Goal: Task Accomplishment & Management: Manage account settings

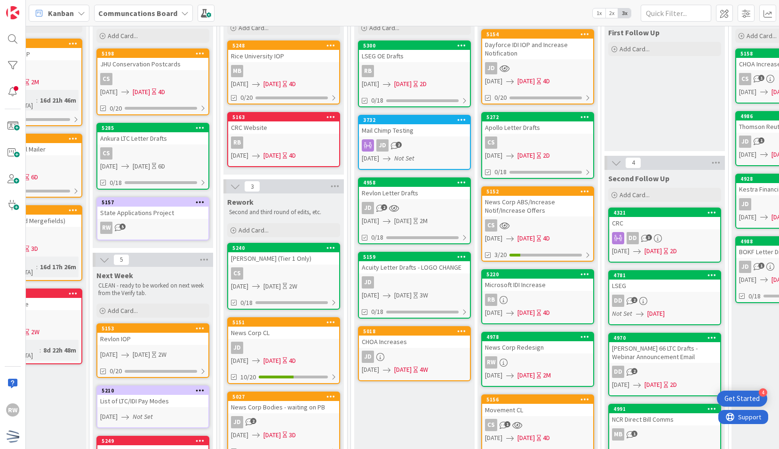
scroll to position [84, 187]
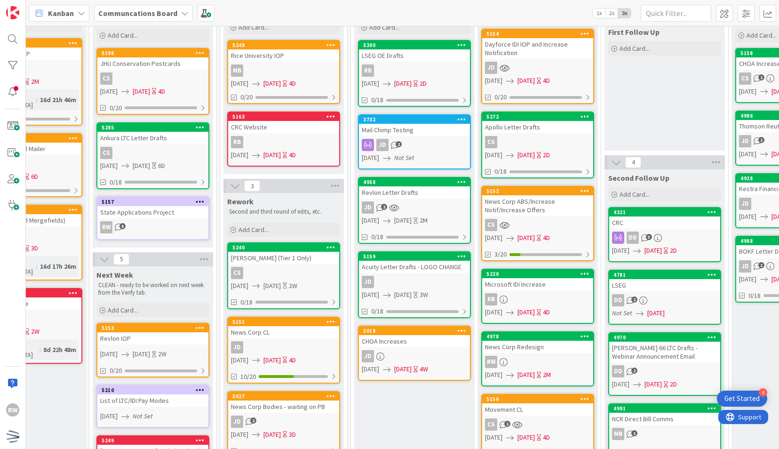
click at [411, 196] on div "Revlon Letter Drafts" at bounding box center [414, 192] width 111 height 12
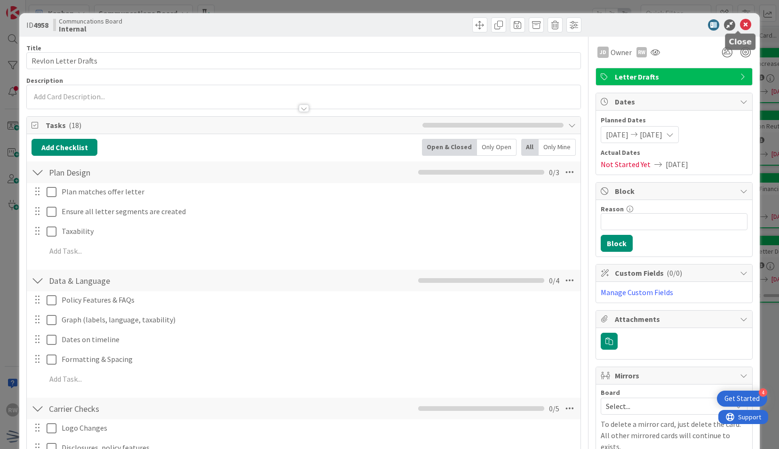
click at [741, 26] on icon at bounding box center [745, 24] width 11 height 11
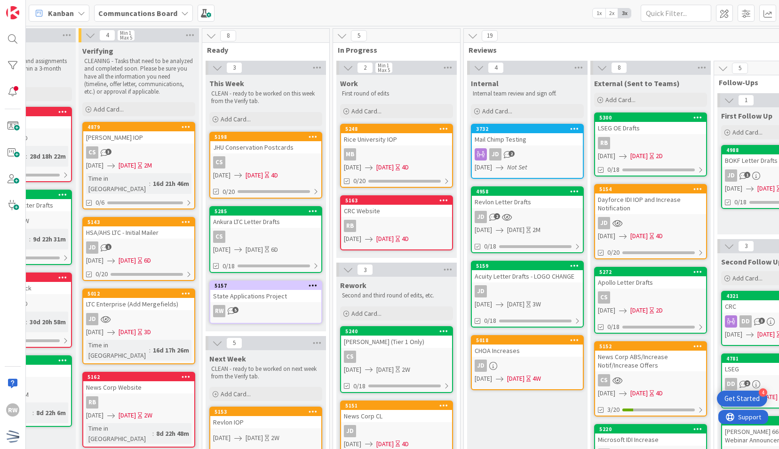
scroll to position [0, 74]
click at [426, 217] on div "5163 CRC Website RB [DATE] [DATE] 4D" at bounding box center [395, 222] width 113 height 55
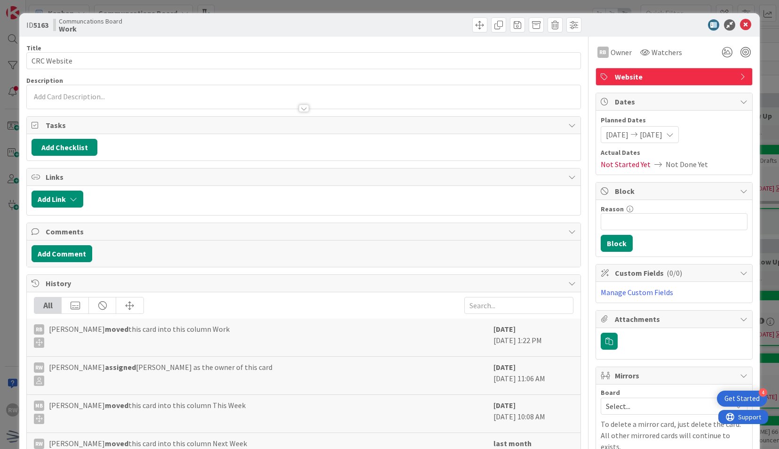
click at [610, 134] on span "[DATE]" at bounding box center [617, 134] width 23 height 11
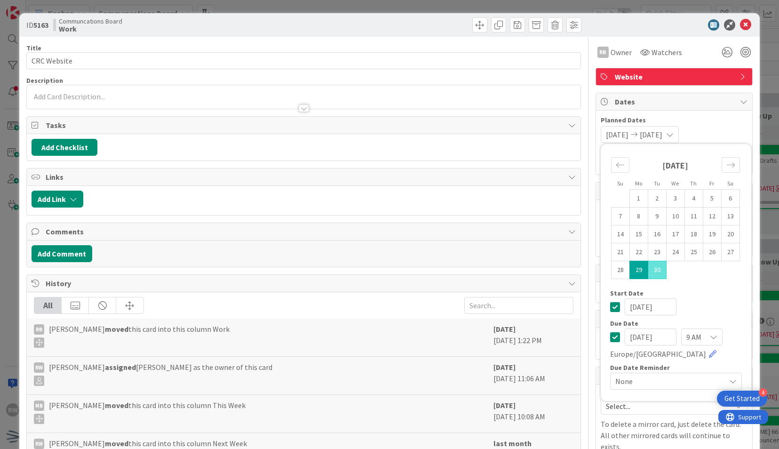
click at [630, 276] on td "29" at bounding box center [638, 270] width 18 height 18
click at [726, 167] on icon "Move forward to switch to the next month." at bounding box center [730, 164] width 9 height 9
click at [650, 217] on td "7" at bounding box center [656, 216] width 18 height 18
type input "[DATE]"
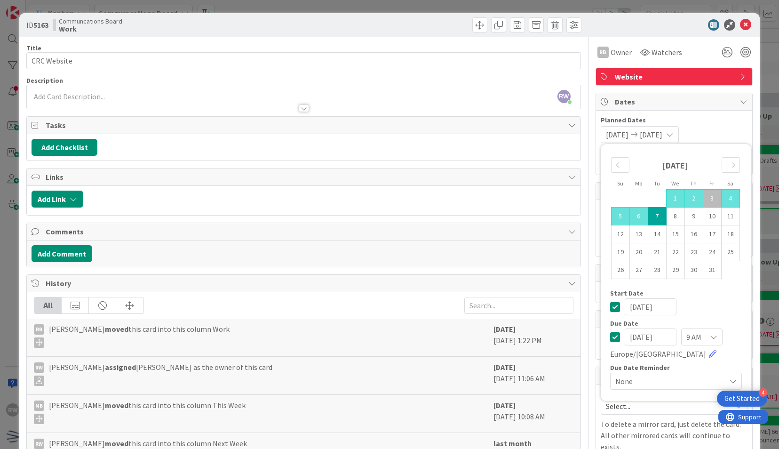
click at [711, 116] on span "Planned Dates" at bounding box center [673, 120] width 147 height 10
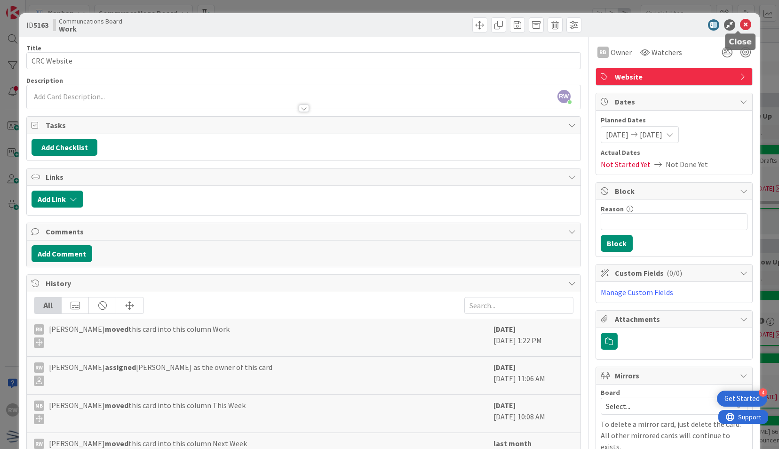
click at [740, 27] on icon at bounding box center [745, 24] width 11 height 11
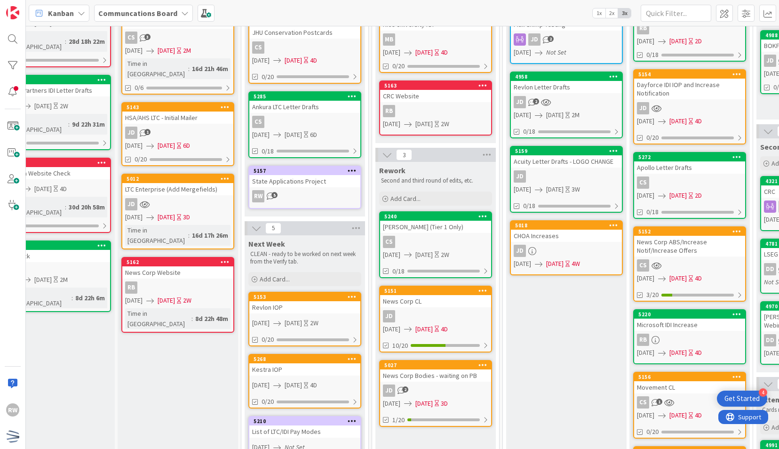
scroll to position [105, 35]
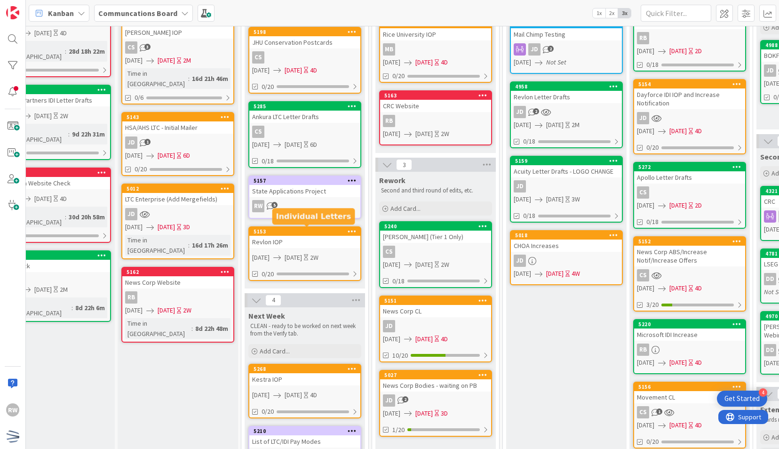
click at [299, 232] on div "5153" at bounding box center [306, 231] width 107 height 7
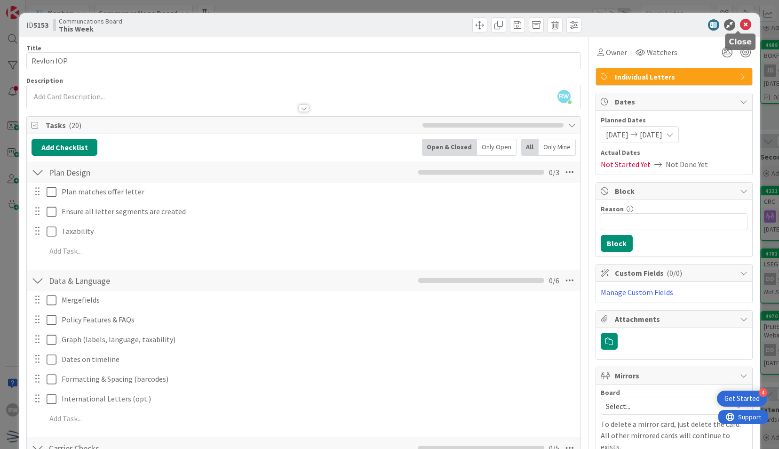
click at [740, 25] on icon at bounding box center [745, 24] width 11 height 11
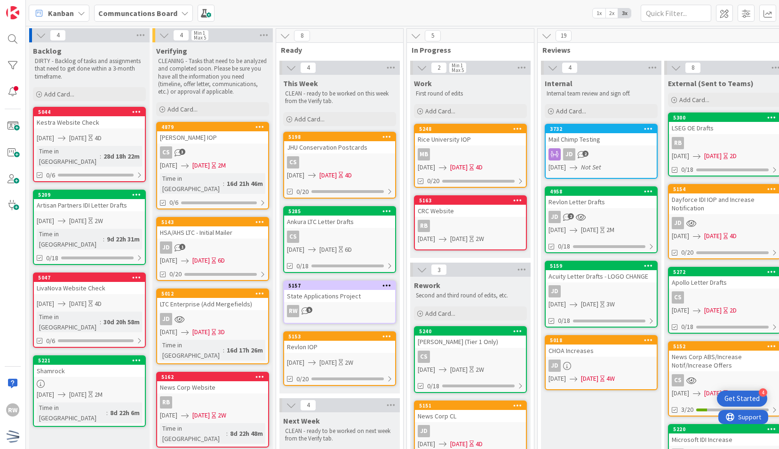
click at [405, 287] on div "5 In Progress 2 Min 1 Max 5 Work First round of edits Add Card... 5248 [GEOGRAP…" at bounding box center [470, 406] width 131 height 757
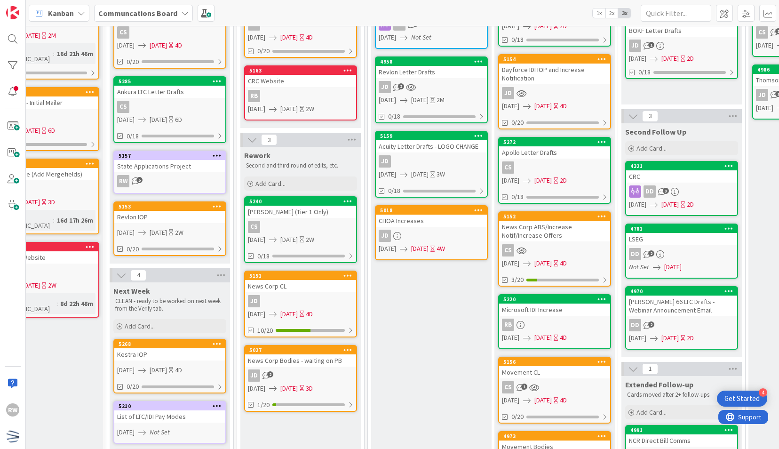
scroll to position [0, 170]
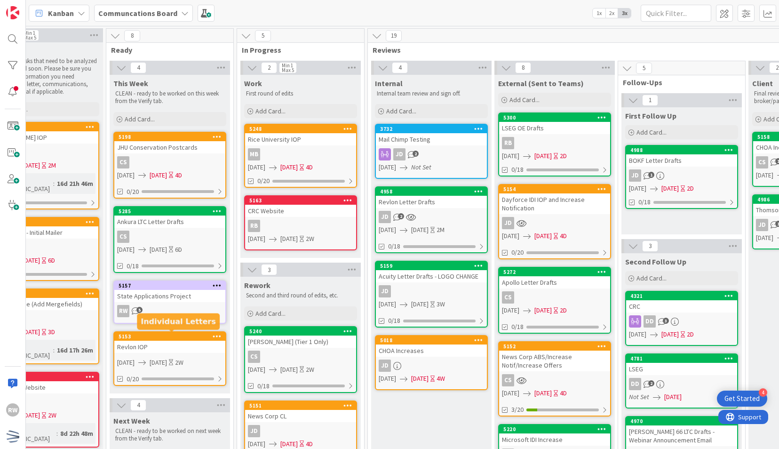
click at [173, 338] on div "5153" at bounding box center [171, 336] width 107 height 7
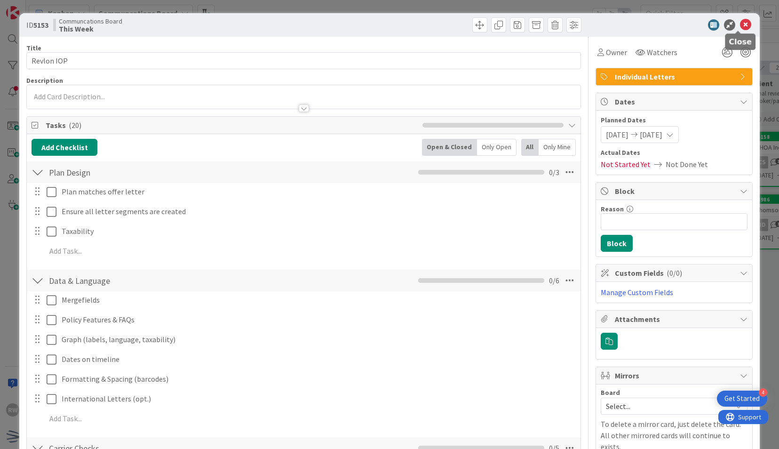
click at [740, 26] on icon at bounding box center [745, 24] width 11 height 11
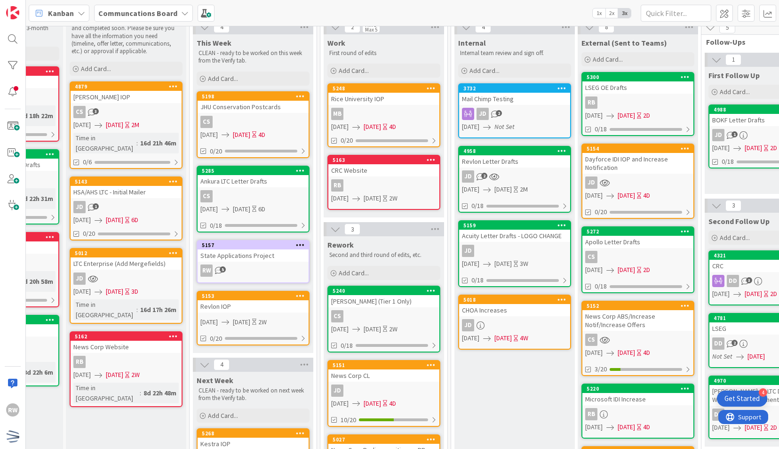
scroll to position [40, 86]
click at [256, 298] on div "5153" at bounding box center [255, 295] width 107 height 7
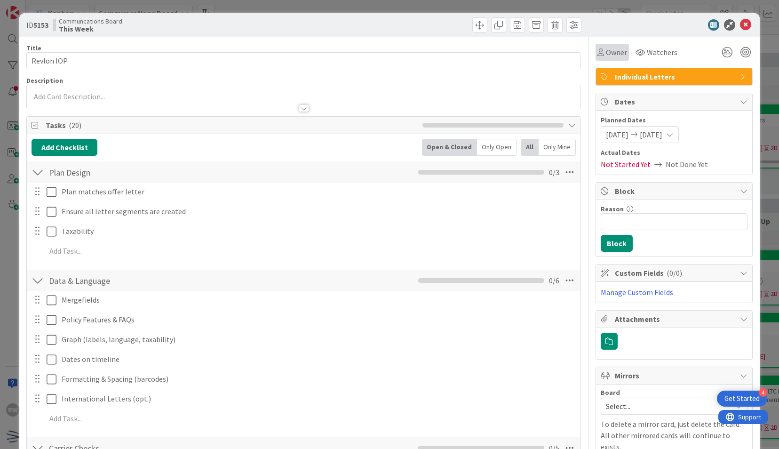
click at [606, 50] on span "Owner" at bounding box center [616, 52] width 21 height 11
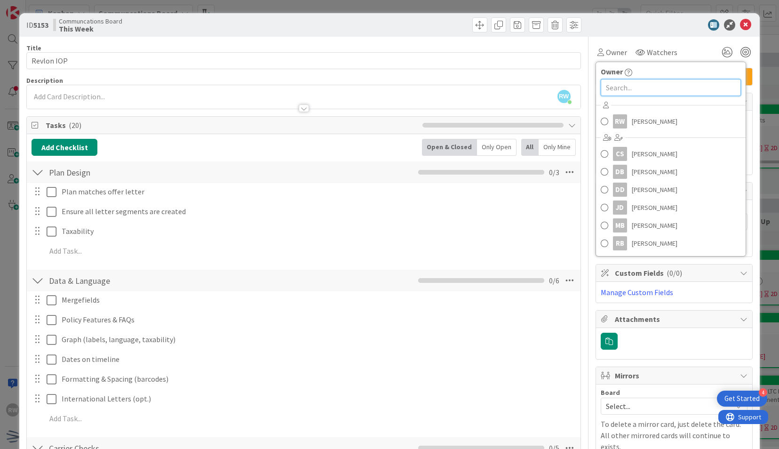
click at [612, 90] on input "text" at bounding box center [670, 87] width 140 height 17
click at [620, 156] on link "CS [PERSON_NAME]" at bounding box center [671, 154] width 150 height 18
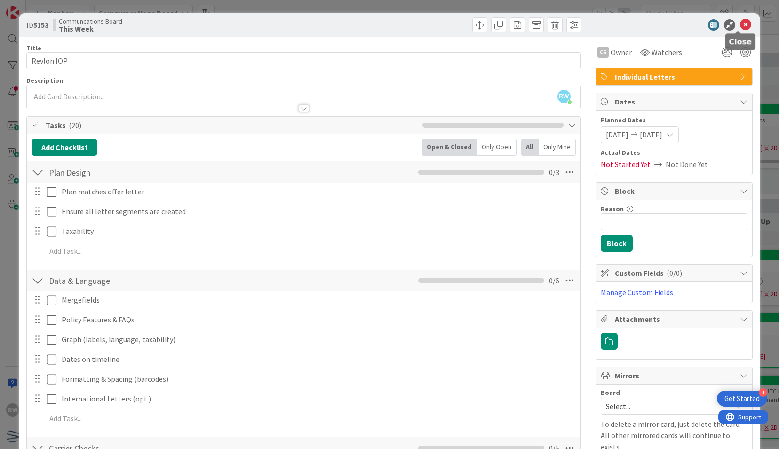
click at [740, 26] on icon at bounding box center [745, 24] width 11 height 11
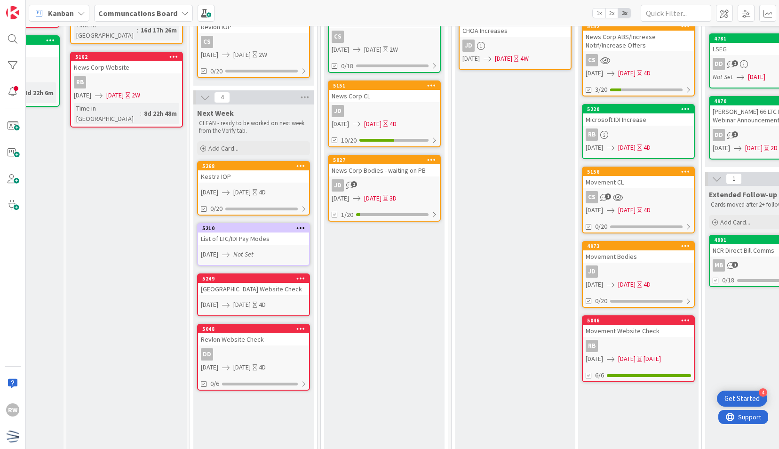
scroll to position [204, 86]
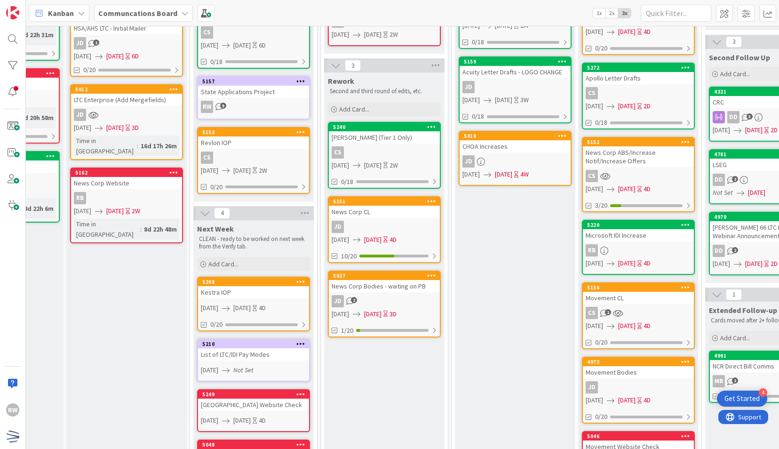
click at [257, 288] on div "Kestra IOP" at bounding box center [253, 292] width 111 height 12
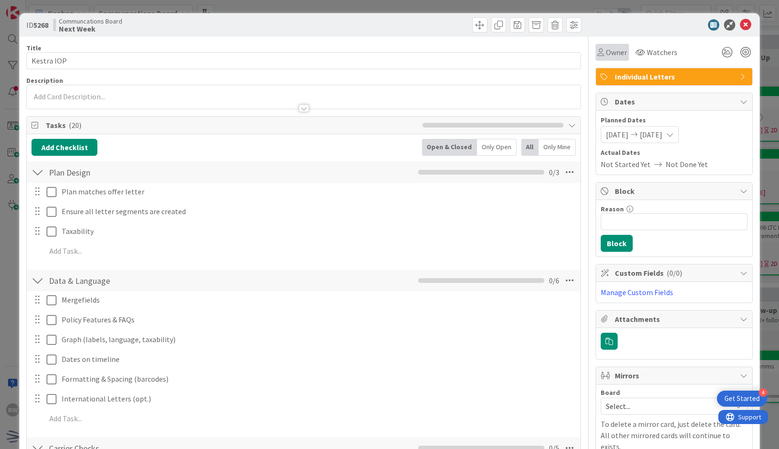
click at [611, 55] on span "Owner" at bounding box center [616, 52] width 21 height 11
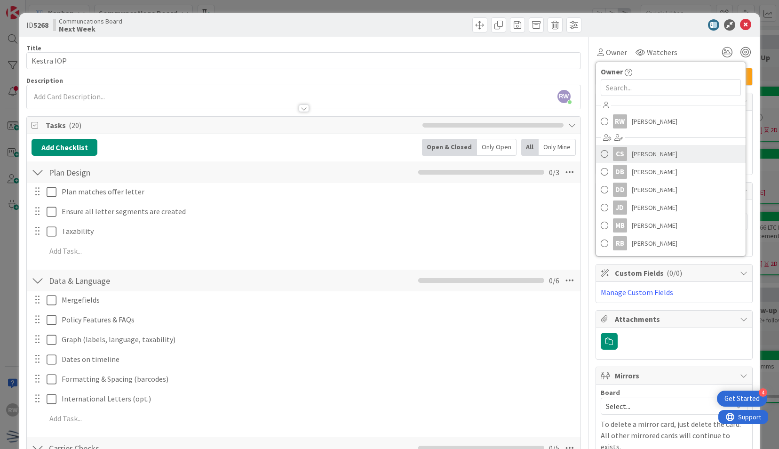
click at [631, 157] on span "[PERSON_NAME]" at bounding box center [654, 154] width 46 height 14
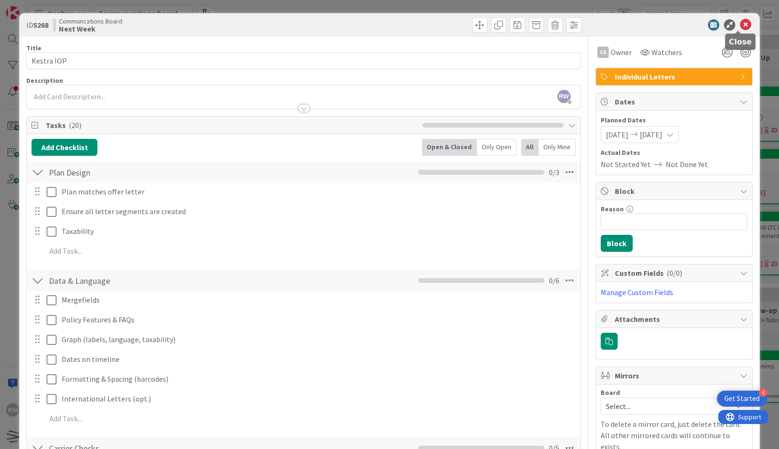
click at [740, 24] on icon at bounding box center [745, 24] width 11 height 11
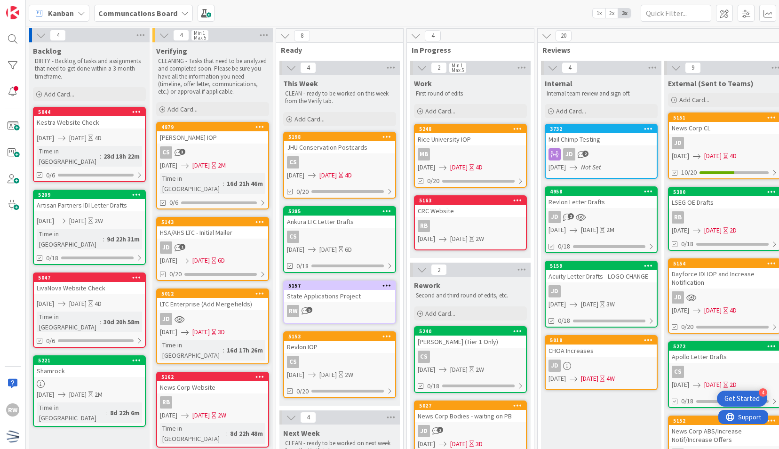
click at [568, 424] on div "Internal Internal team review and sign off. Add Card... 3732 Mail Chimp Testing…" at bounding box center [601, 429] width 120 height 709
click at [594, 211] on div "JD 2" at bounding box center [600, 217] width 111 height 12
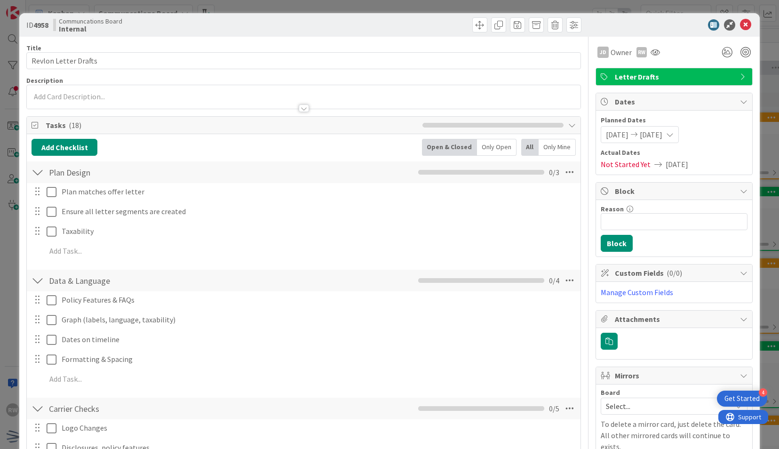
click at [636, 50] on div "RW" at bounding box center [641, 52] width 10 height 10
click at [617, 73] on link "Remove" at bounding box center [609, 70] width 74 height 15
click at [640, 55] on icon at bounding box center [644, 52] width 9 height 8
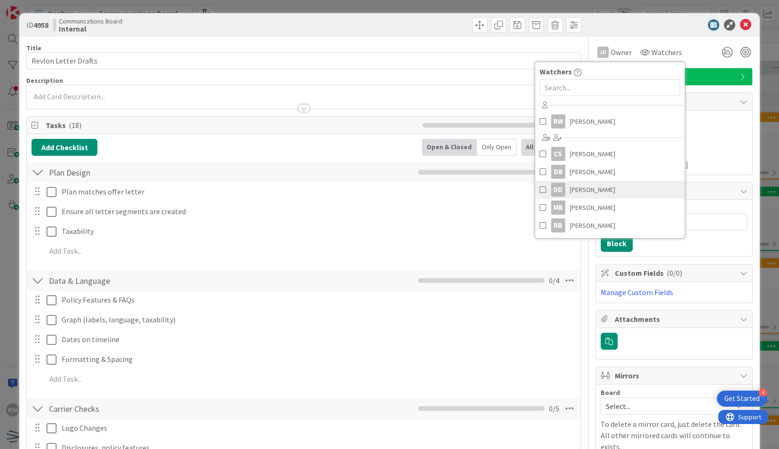
click at [600, 186] on link "[PERSON_NAME]" at bounding box center [610, 190] width 150 height 18
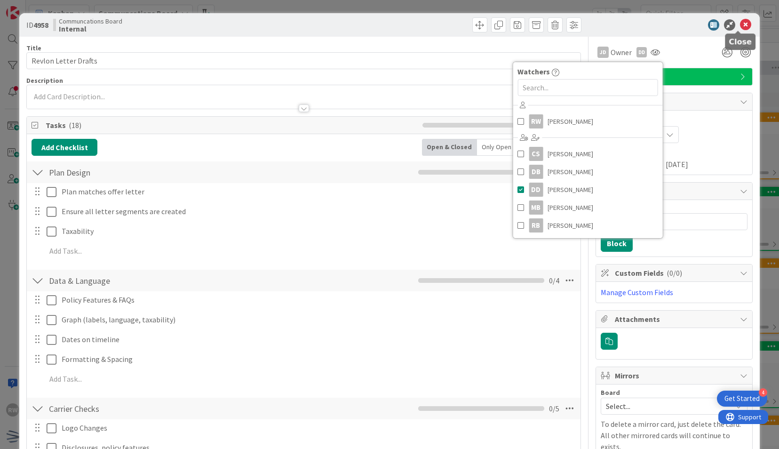
click at [740, 24] on icon at bounding box center [745, 24] width 11 height 11
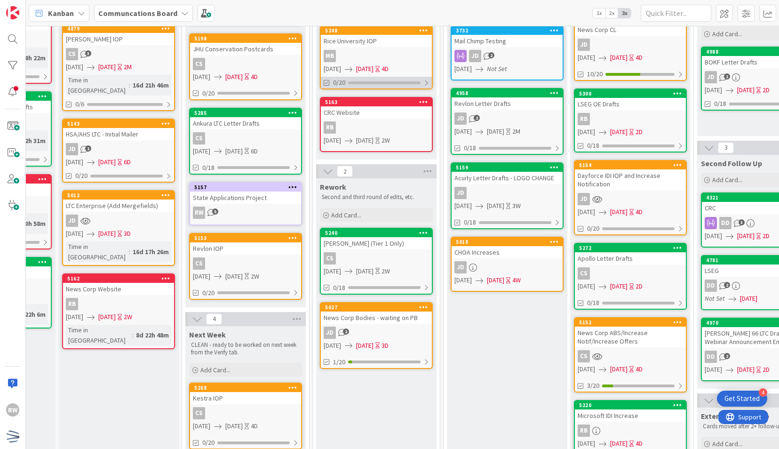
scroll to position [99, 94]
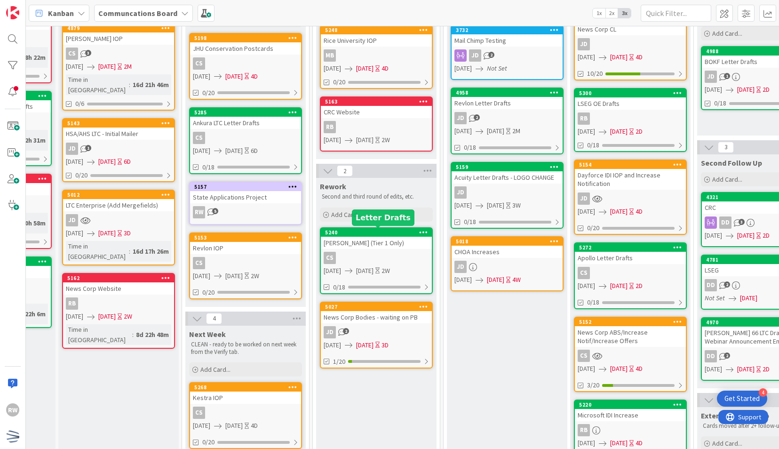
click at [396, 235] on div "5240" at bounding box center [378, 232] width 107 height 7
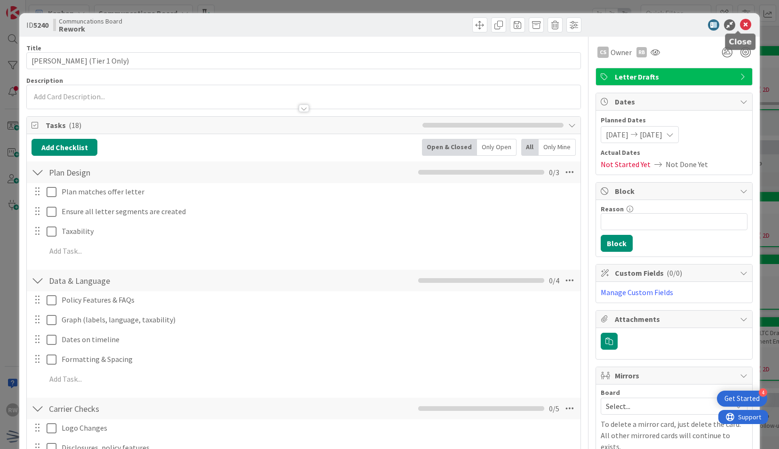
click at [740, 24] on icon at bounding box center [745, 24] width 11 height 11
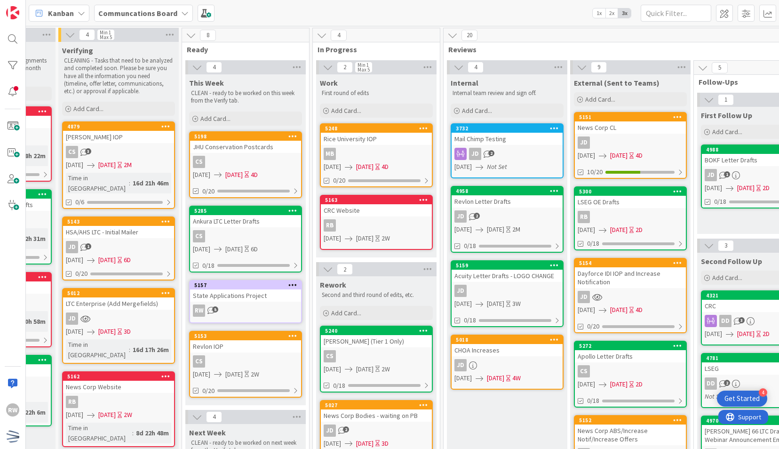
scroll to position [0, 94]
